Goal: Transaction & Acquisition: Download file/media

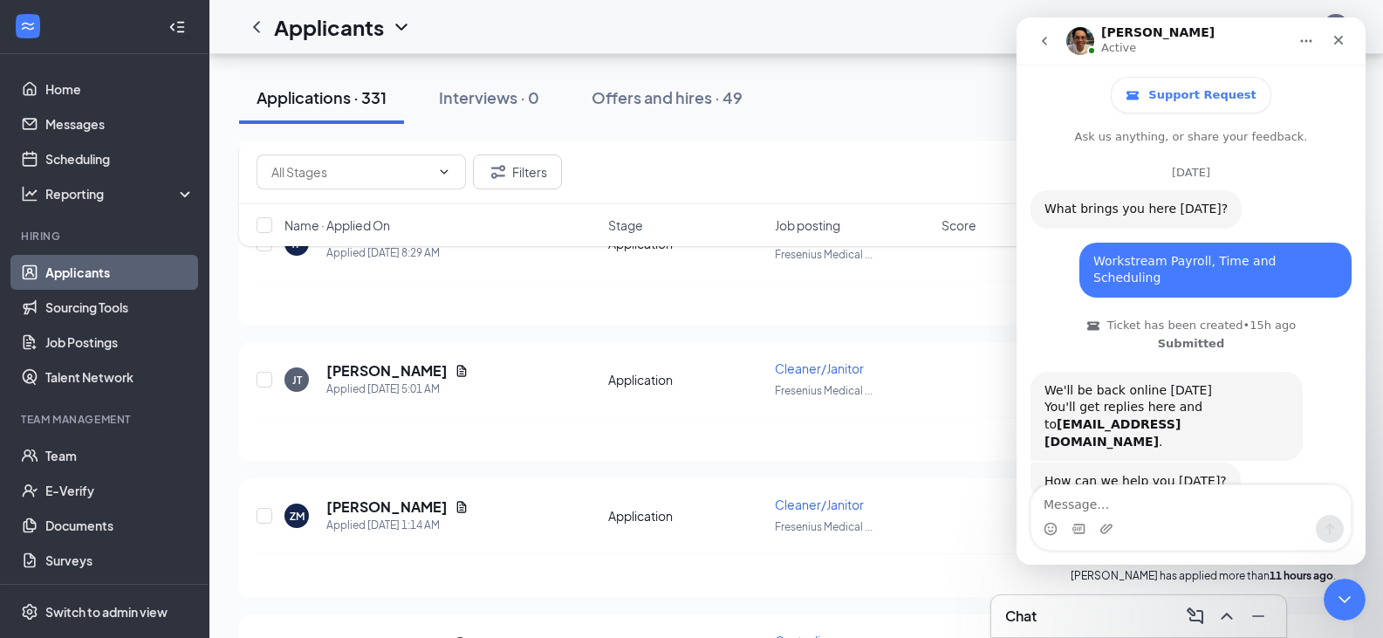
scroll to position [1800, 0]
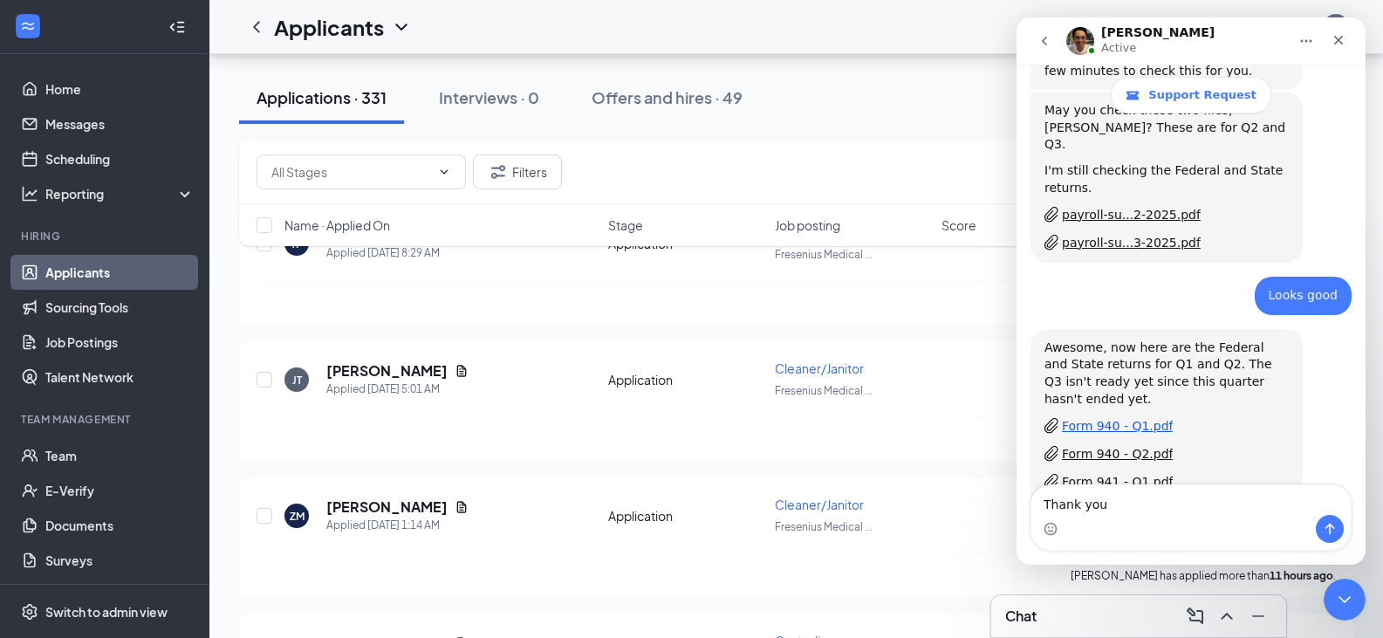
type textarea "Thank you"
click at [1154, 417] on div "Form 940 - Q1.pdf" at bounding box center [1117, 426] width 111 height 18
click at [1125, 445] on div "Form 940 - Q2.pdf" at bounding box center [1117, 454] width 111 height 18
click at [1118, 473] on div "Form 941 - Q1.pdf" at bounding box center [1117, 482] width 111 height 18
click at [1123, 417] on div "Form 940 - Q1.pdf" at bounding box center [1117, 426] width 111 height 18
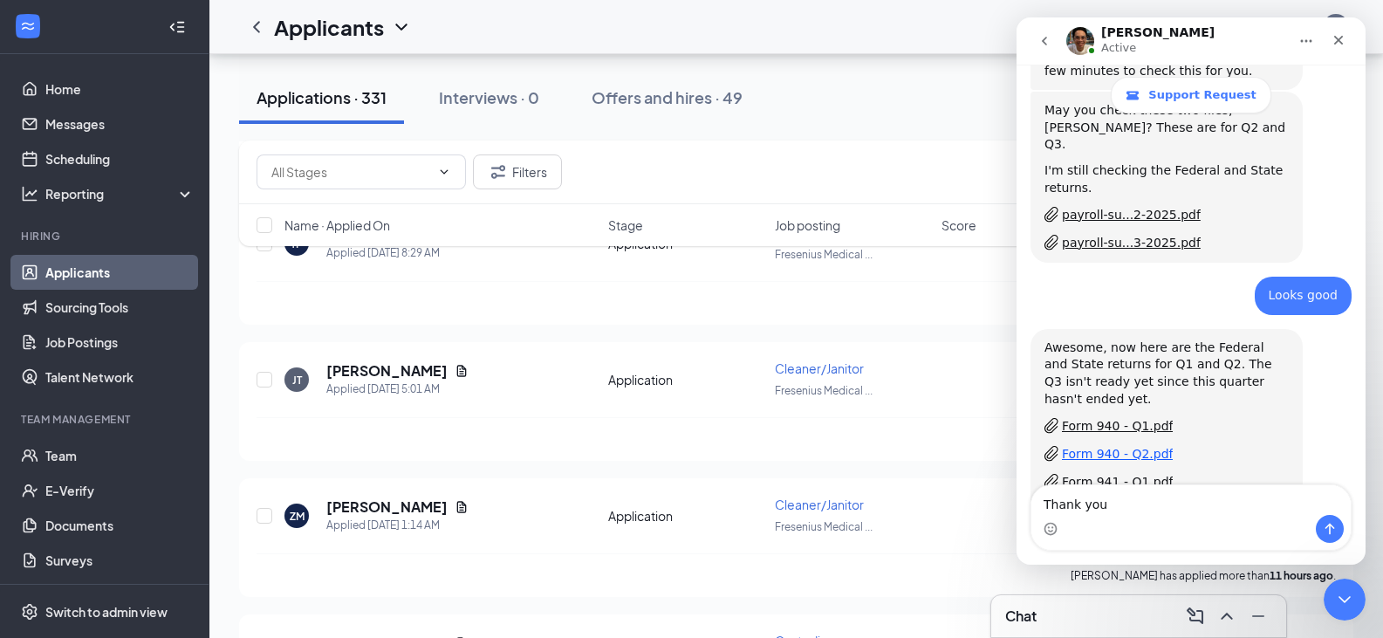
click at [1120, 445] on div "Form 940 - Q2.pdf" at bounding box center [1117, 454] width 111 height 18
click at [1119, 473] on div "Form 941 - Q1.pdf" at bounding box center [1117, 482] width 111 height 18
click at [1131, 501] on div "Form 941 - Q2.pdf" at bounding box center [1117, 510] width 111 height 18
click at [1132, 529] on div "Form RT-6 - Q1.pdf" at bounding box center [1119, 538] width 114 height 18
click at [1119, 557] on div "Form RT-6 - Q2.pdf" at bounding box center [1119, 566] width 114 height 18
